Goal: Task Accomplishment & Management: Manage account settings

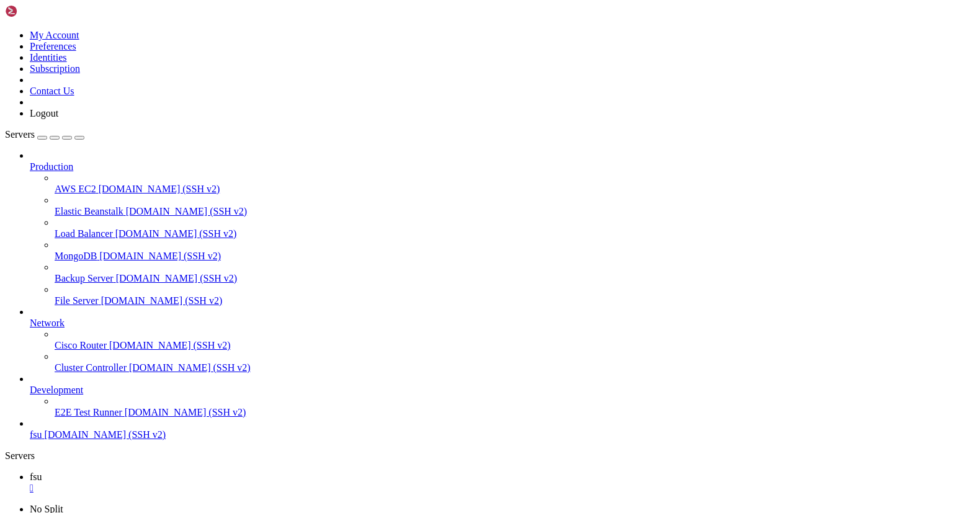
click at [5, 30] on icon at bounding box center [5, 30] width 0 height 0
drag, startPoint x: 254, startPoint y: 814, endPoint x: 264, endPoint y: 822, distance: 12.3
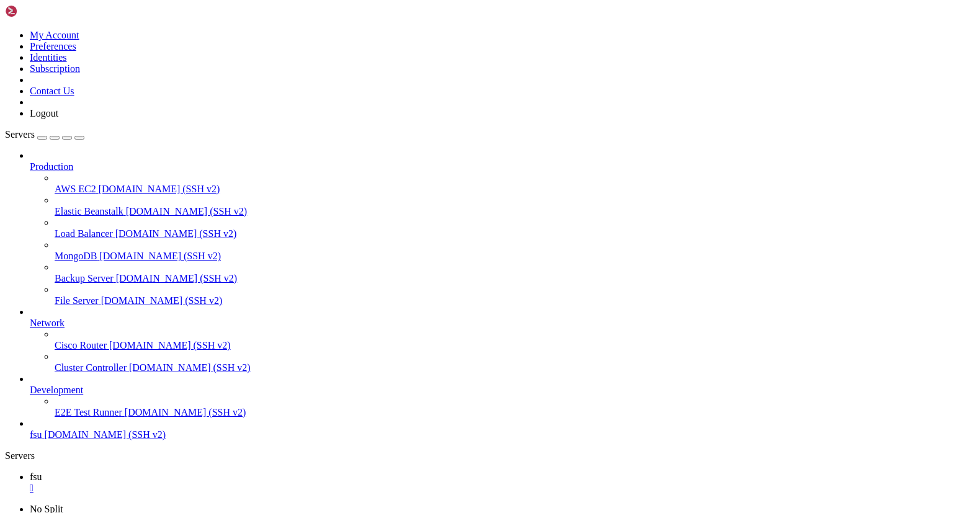
click at [5, 504] on link at bounding box center [5, 504] width 0 height 0
click at [73, 513] on link "2 Columns" at bounding box center [51, 520] width 43 height 11
click at [5, 504] on link at bounding box center [5, 504] width 0 height 0
click at [63, 504] on link "No Split" at bounding box center [47, 509] width 34 height 11
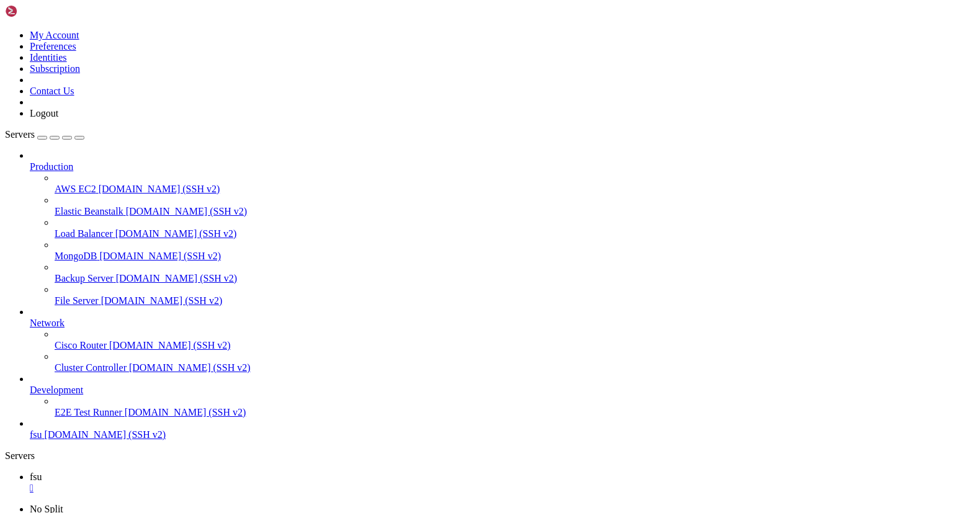
scroll to position [197, 0]
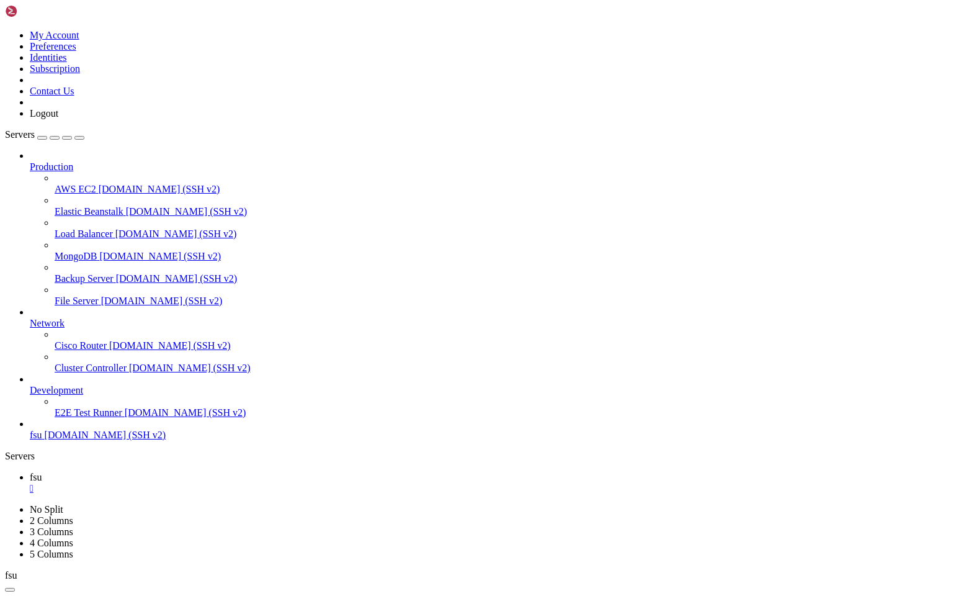
scroll to position [145, 0]
drag, startPoint x: 155, startPoint y: 361, endPoint x: 36, endPoint y: 369, distance: 119.4
click at [6, 462] on div at bounding box center [5, 462] width 1 height 0
click at [13, 451] on div "Servers" at bounding box center [476, 456] width 943 height 11
click at [6, 462] on div at bounding box center [5, 462] width 1 height 0
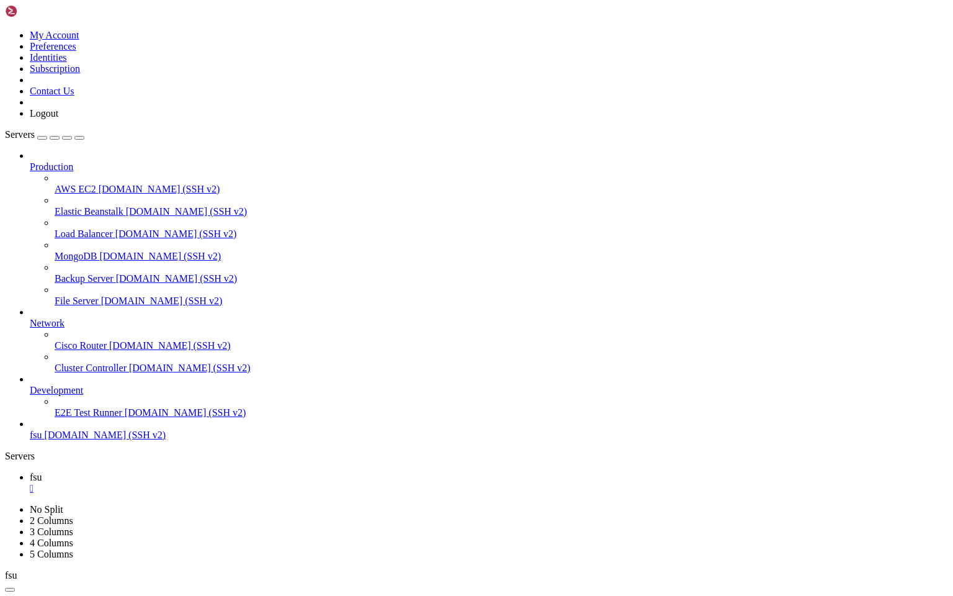
drag, startPoint x: 124, startPoint y: 313, endPoint x: 160, endPoint y: 317, distance: 36.3
click at [6, 462] on div at bounding box center [5, 462] width 1 height 0
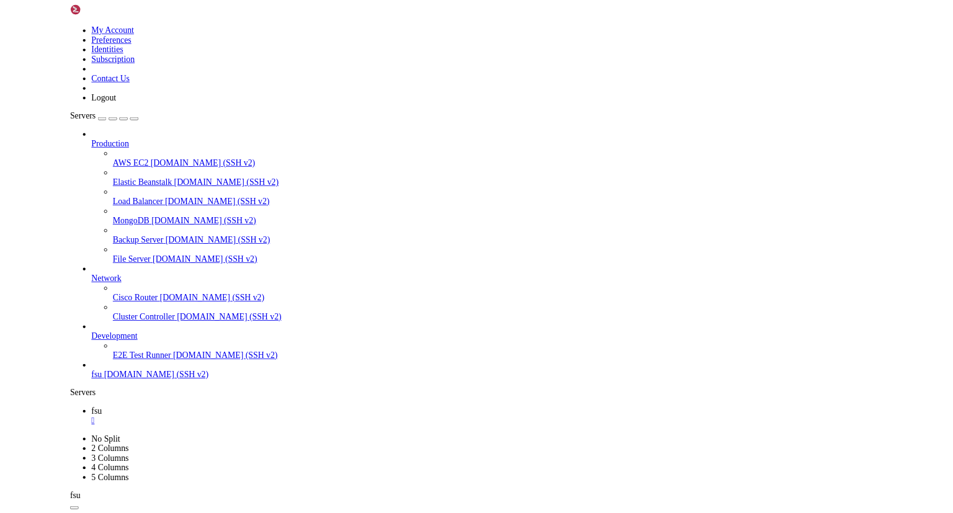
scroll to position [114, 0]
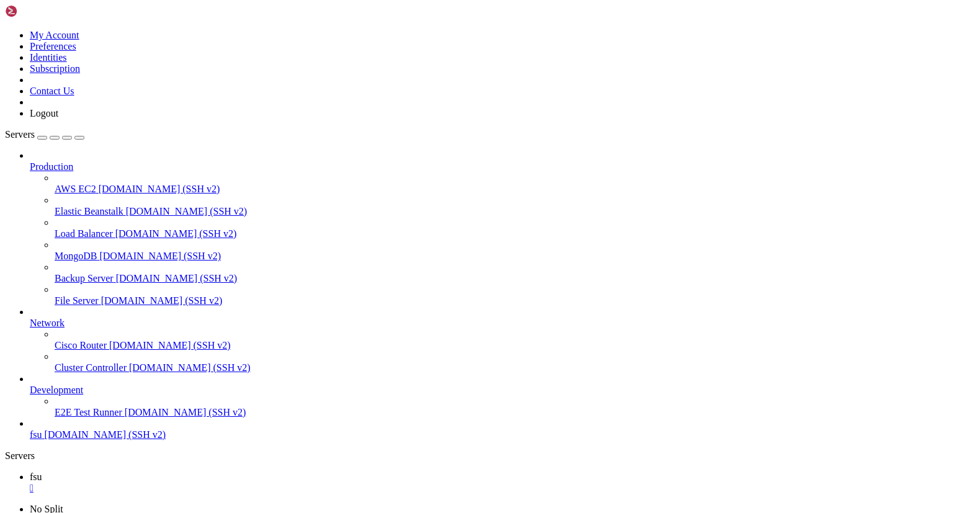
click at [42, 472] on span "fsu" at bounding box center [36, 477] width 12 height 11
click at [252, 472] on ul "fsu " at bounding box center [476, 483] width 943 height 22
click at [47, 76] on div at bounding box center [476, 256] width 953 height 513
click at [30, 161] on icon at bounding box center [30, 161] width 0 height 0
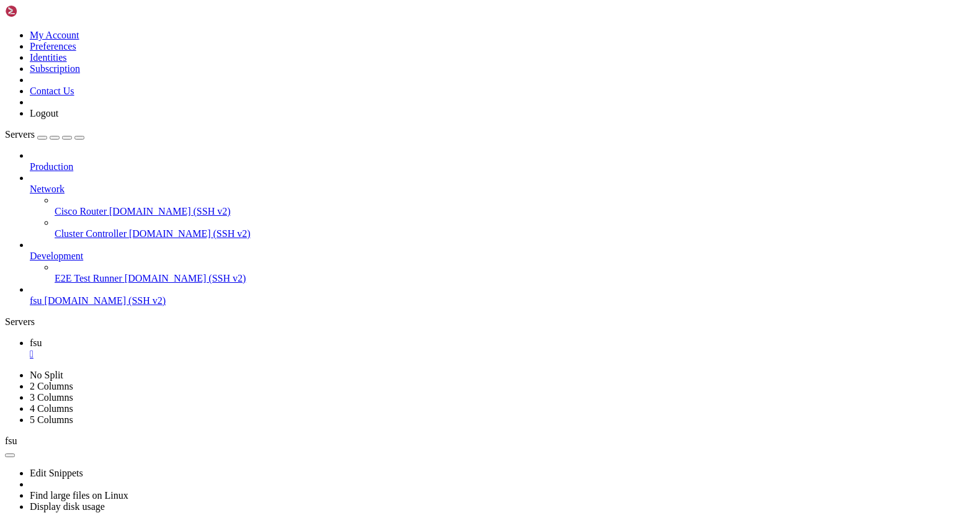
click at [30, 161] on icon at bounding box center [30, 161] width 0 height 0
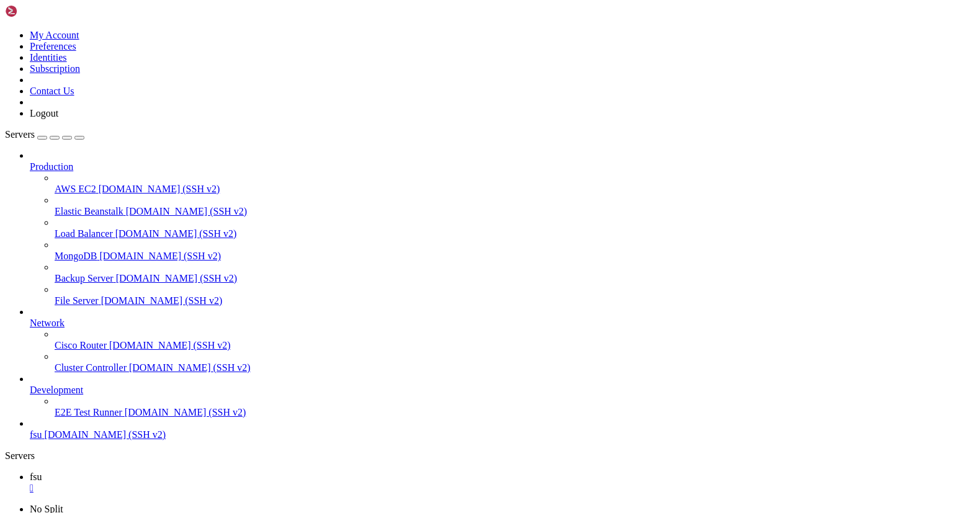
click at [68, 161] on span "Production" at bounding box center [51, 166] width 43 height 11
click at [63, 161] on span "Production" at bounding box center [51, 166] width 43 height 11
click at [30, 161] on icon at bounding box center [30, 161] width 0 height 0
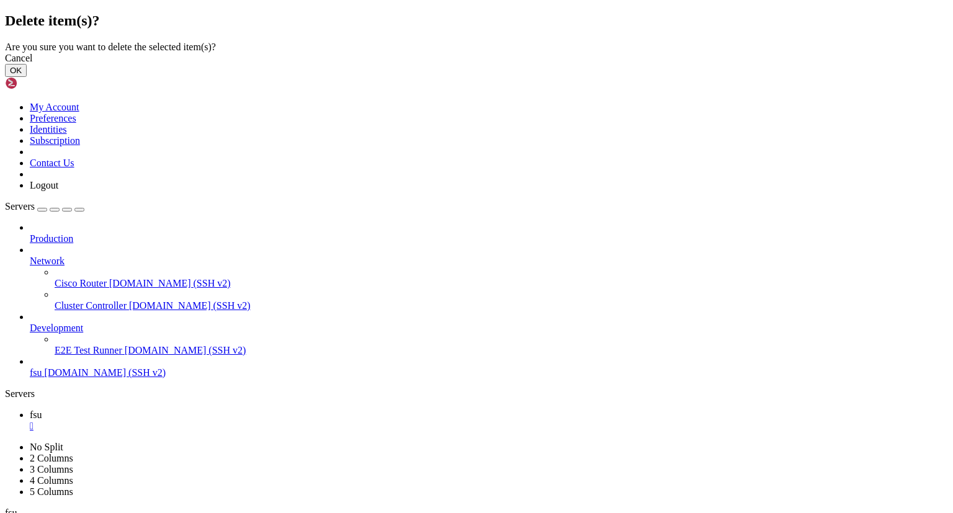
click at [27, 77] on button "OK" at bounding box center [16, 70] width 22 height 13
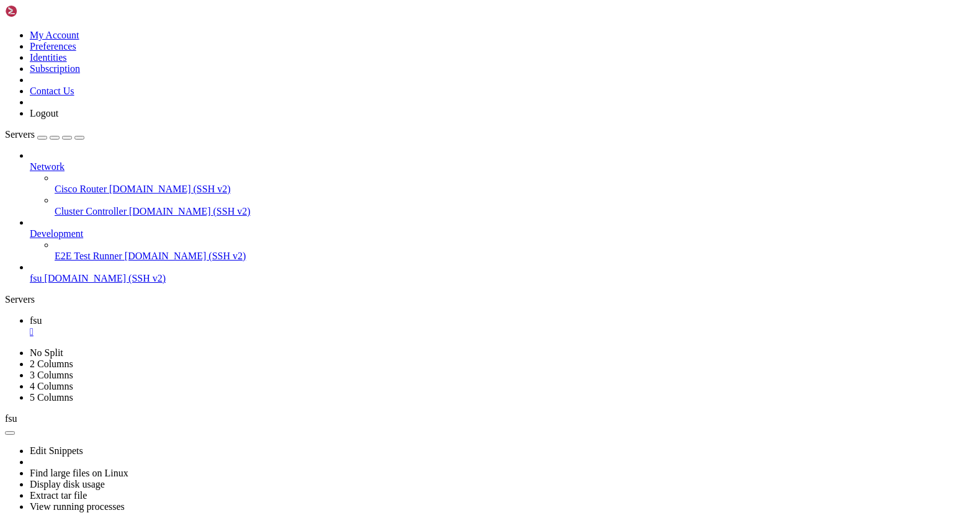
click at [65, 161] on span "Network" at bounding box center [47, 166] width 35 height 11
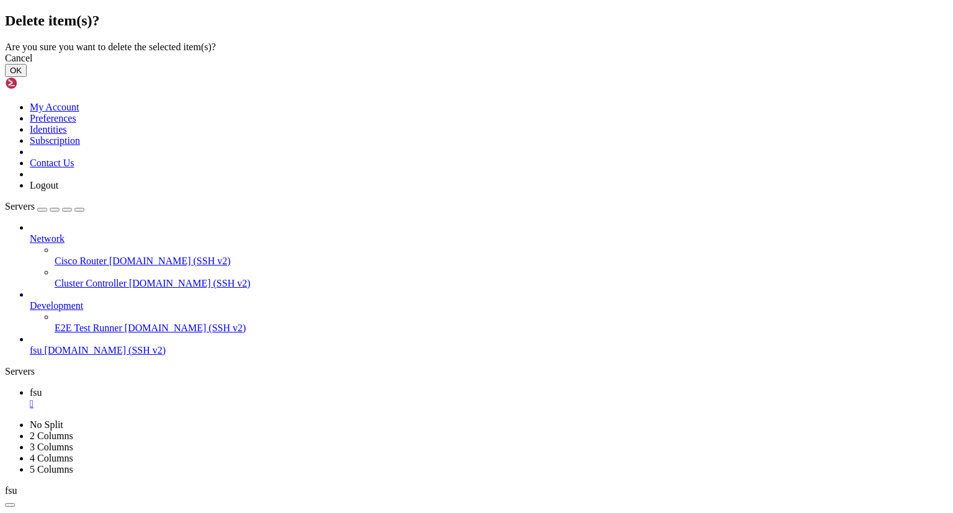
click at [27, 77] on button "OK" at bounding box center [16, 70] width 22 height 13
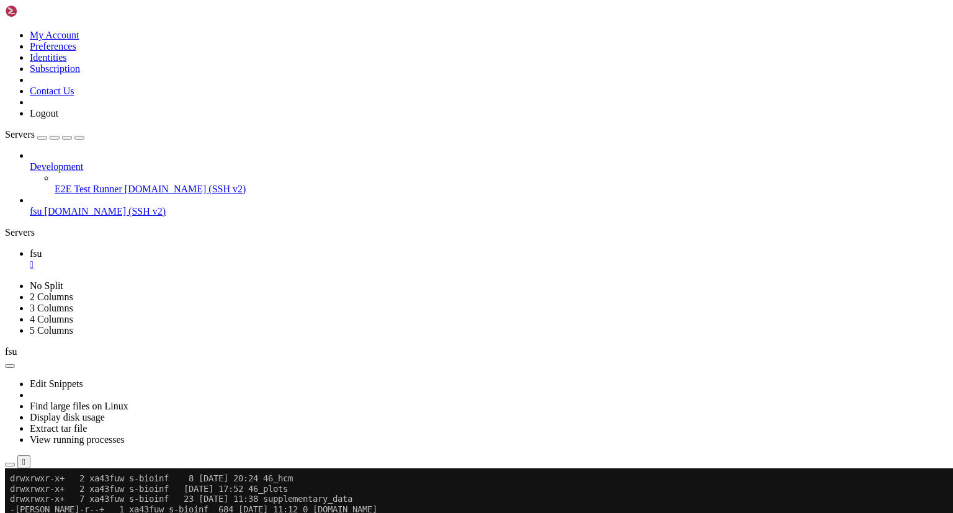
click at [83, 161] on span "Development" at bounding box center [56, 166] width 53 height 11
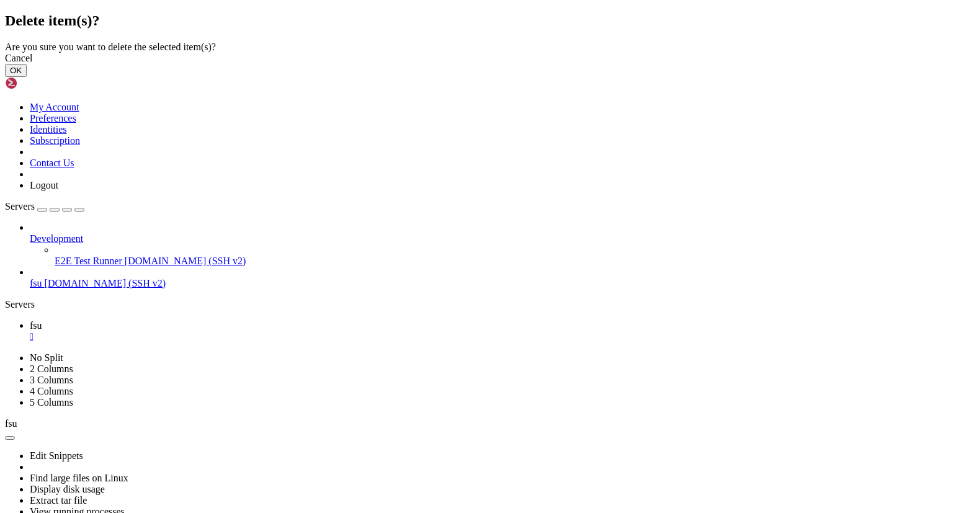
click at [27, 77] on button "OK" at bounding box center [16, 70] width 22 height 13
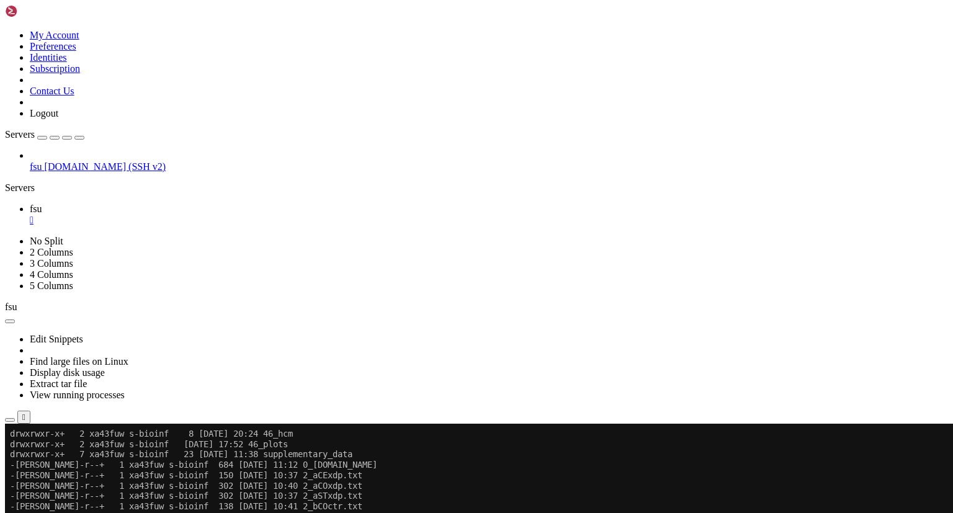
click at [90, 161] on span "[DOMAIN_NAME] (SSH v2)" at bounding box center [106, 166] width 122 height 11
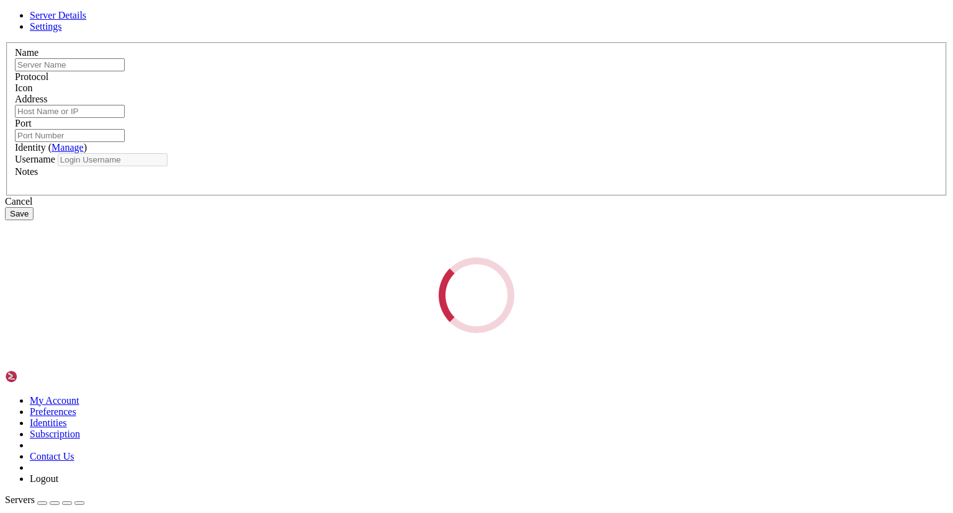
type input "fsu"
type input "[DOMAIN_NAME]"
type input "22"
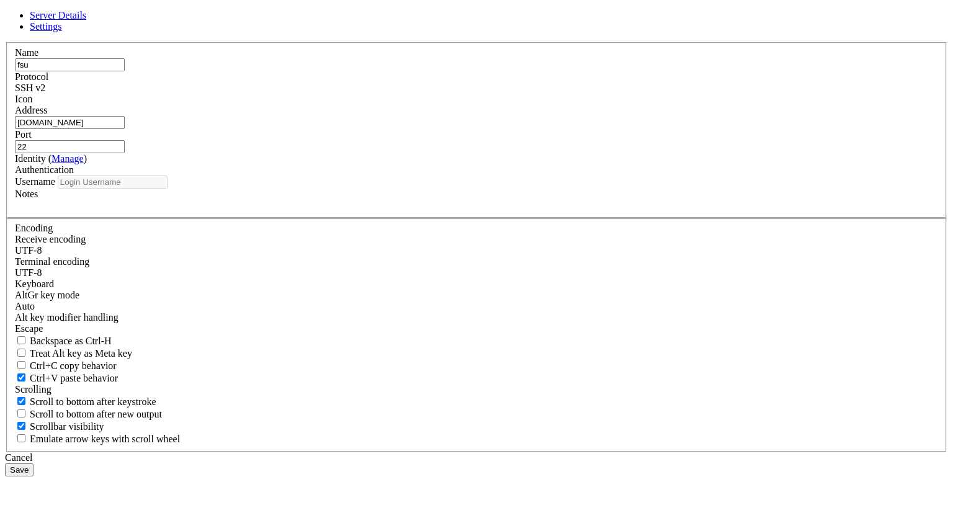
type input "xa43fuw"
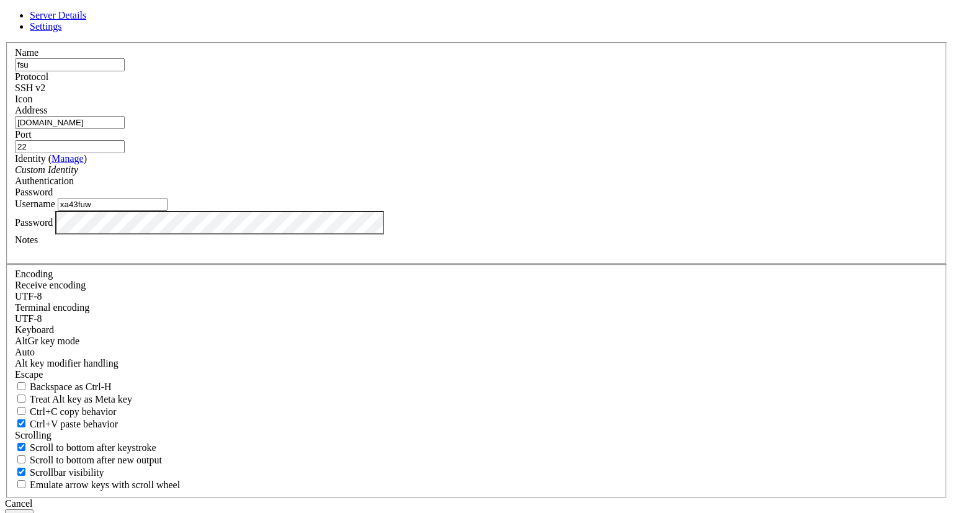
click at [62, 32] on link "Settings" at bounding box center [46, 26] width 32 height 11
click at [5, 42] on icon at bounding box center [5, 42] width 0 height 0
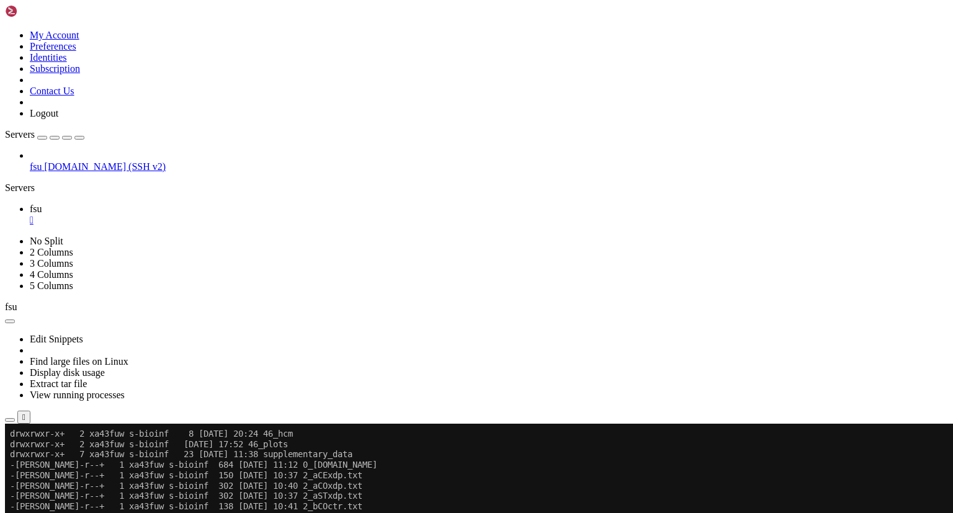
drag, startPoint x: 160, startPoint y: 213, endPoint x: 140, endPoint y: 210, distance: 20.1
click at [6, 194] on div at bounding box center [5, 194] width 1 height 0
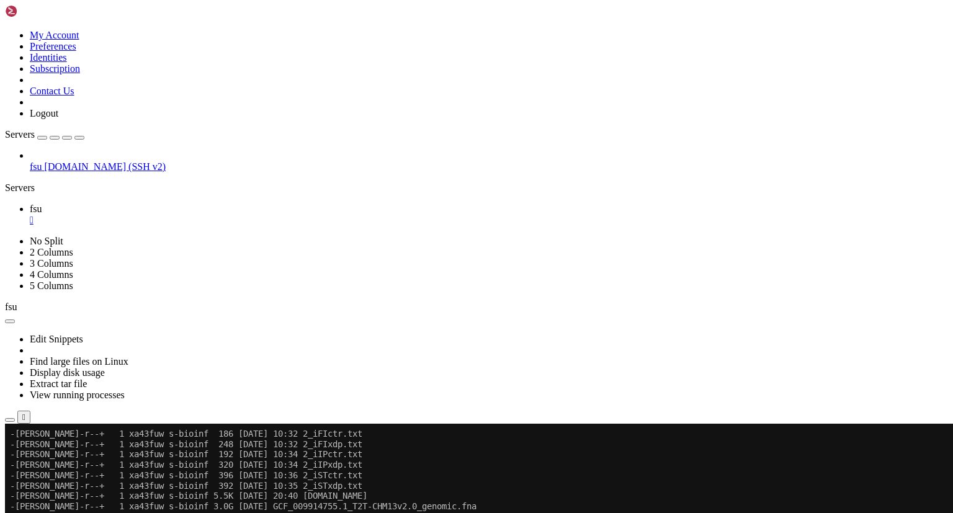
scroll to position [227, 0]
click at [5, 30] on icon at bounding box center [5, 30] width 0 height 0
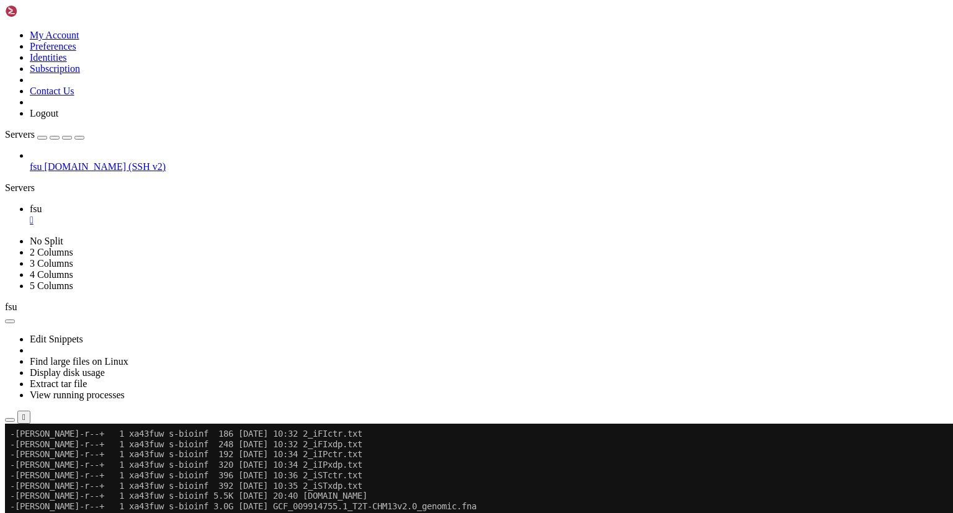
click at [5, 30] on icon at bounding box center [5, 30] width 0 height 0
click at [76, 11] on img at bounding box center [40, 11] width 71 height 12
click at [66, 150] on div "fsu [DOMAIN_NAME] (SSH v2)" at bounding box center [476, 161] width 943 height 22
